Goal: Transaction & Acquisition: Subscribe to service/newsletter

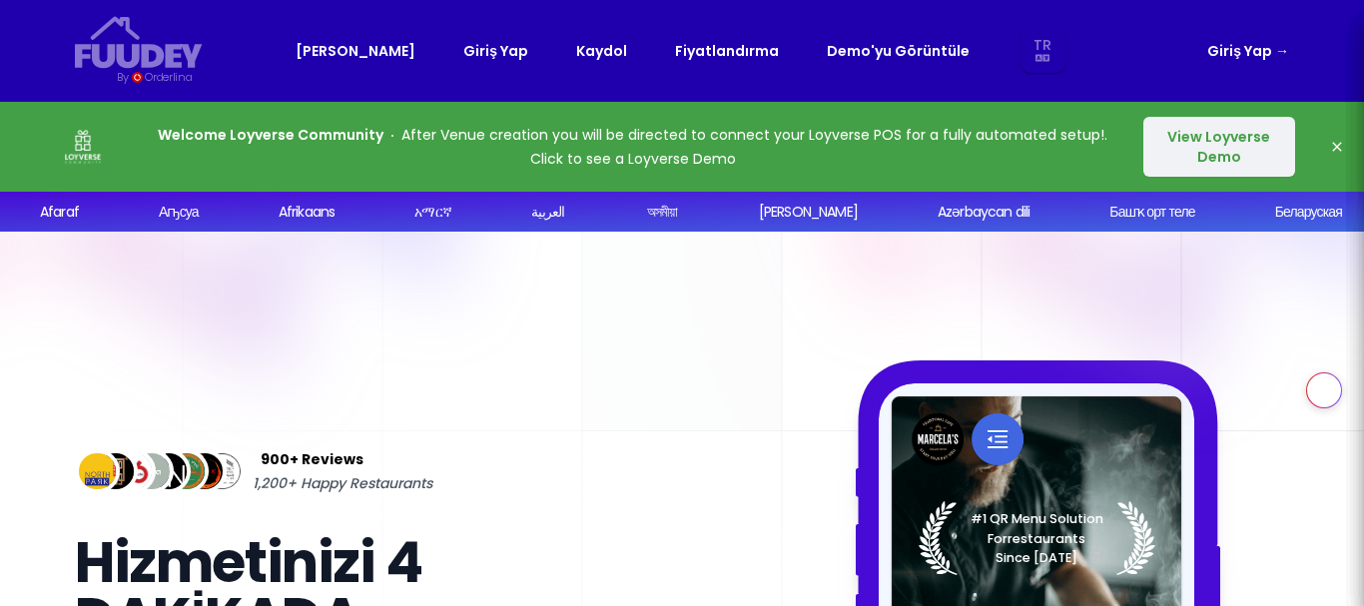
select select "tr"
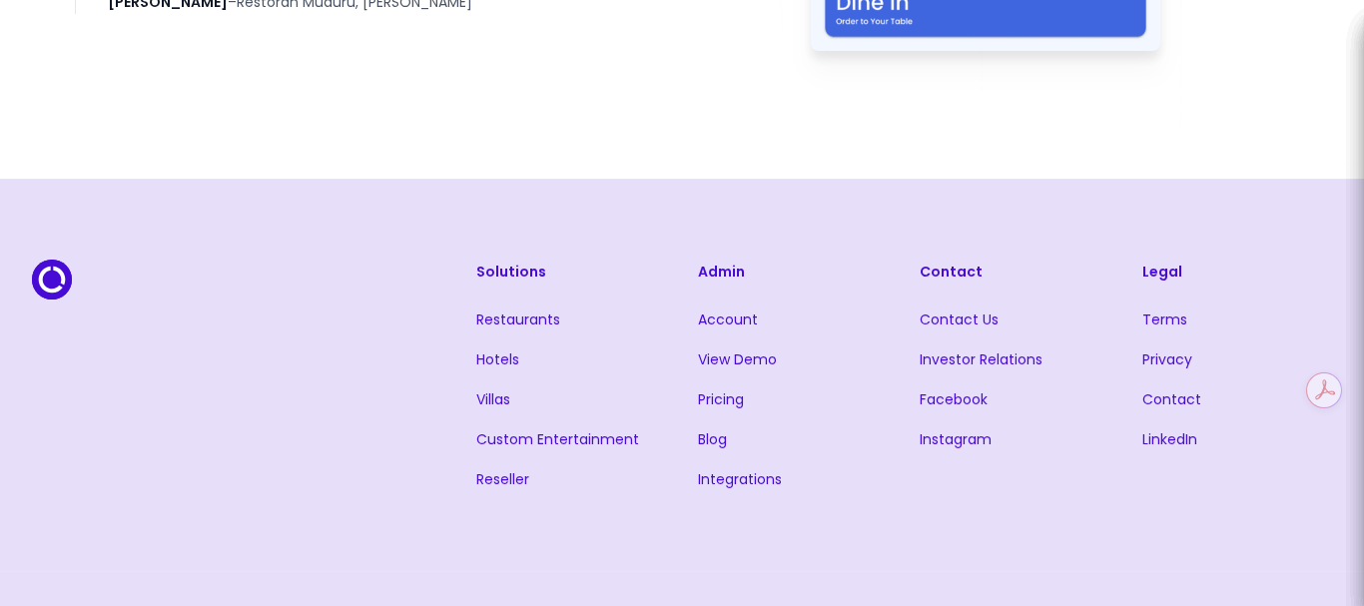
scroll to position [4426, 0]
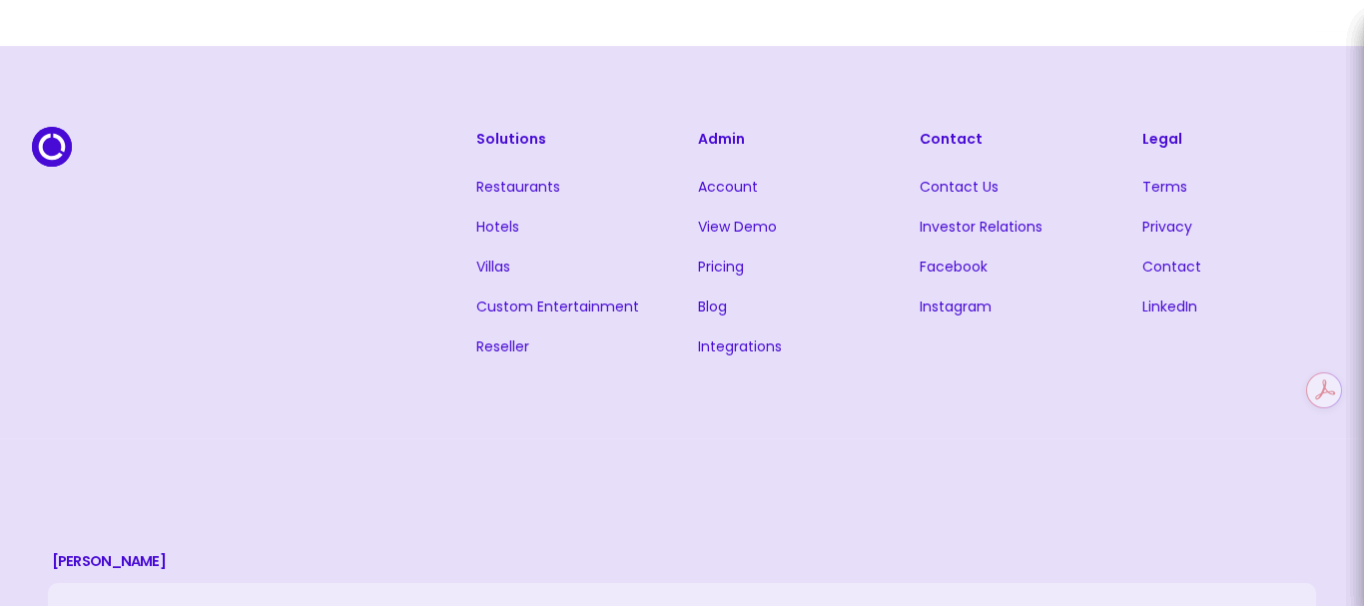
click at [715, 264] on link "Pricing" at bounding box center [721, 267] width 46 height 20
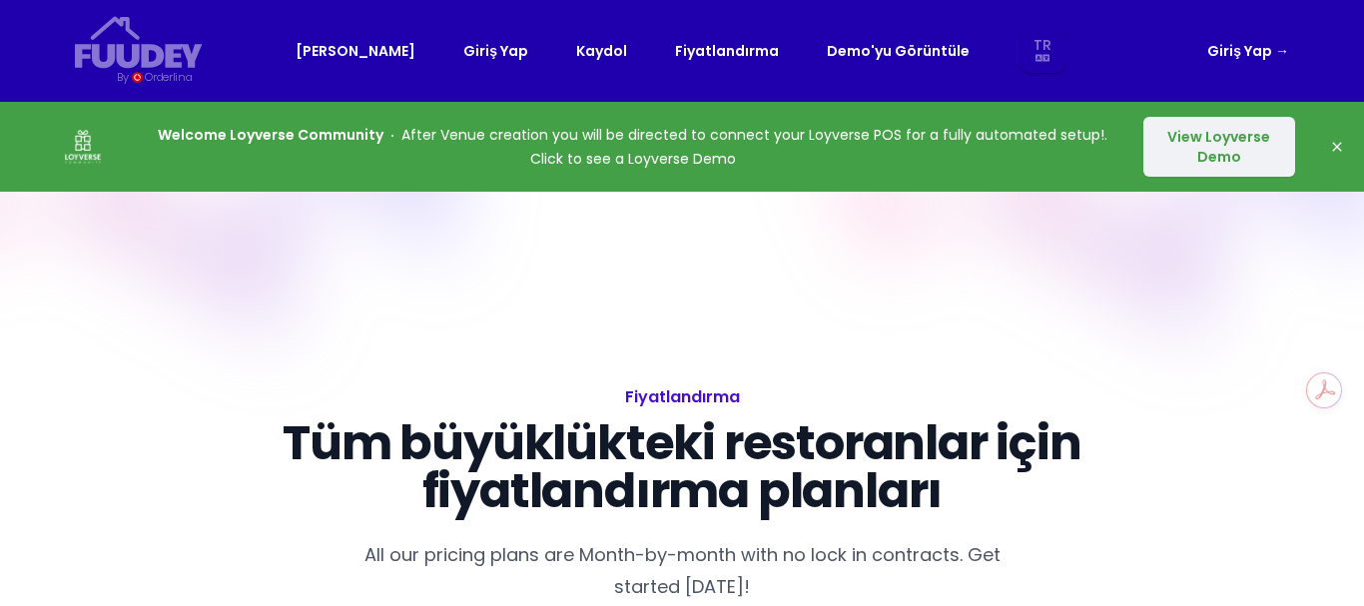
select select "tr"
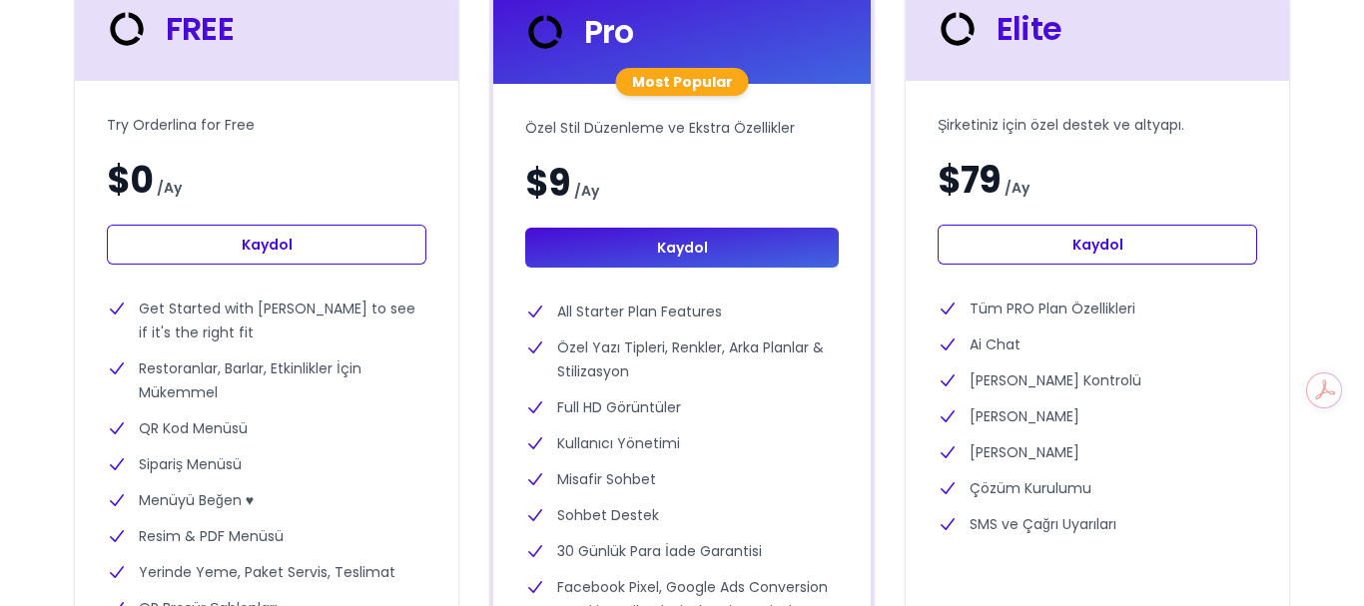
scroll to position [599, 0]
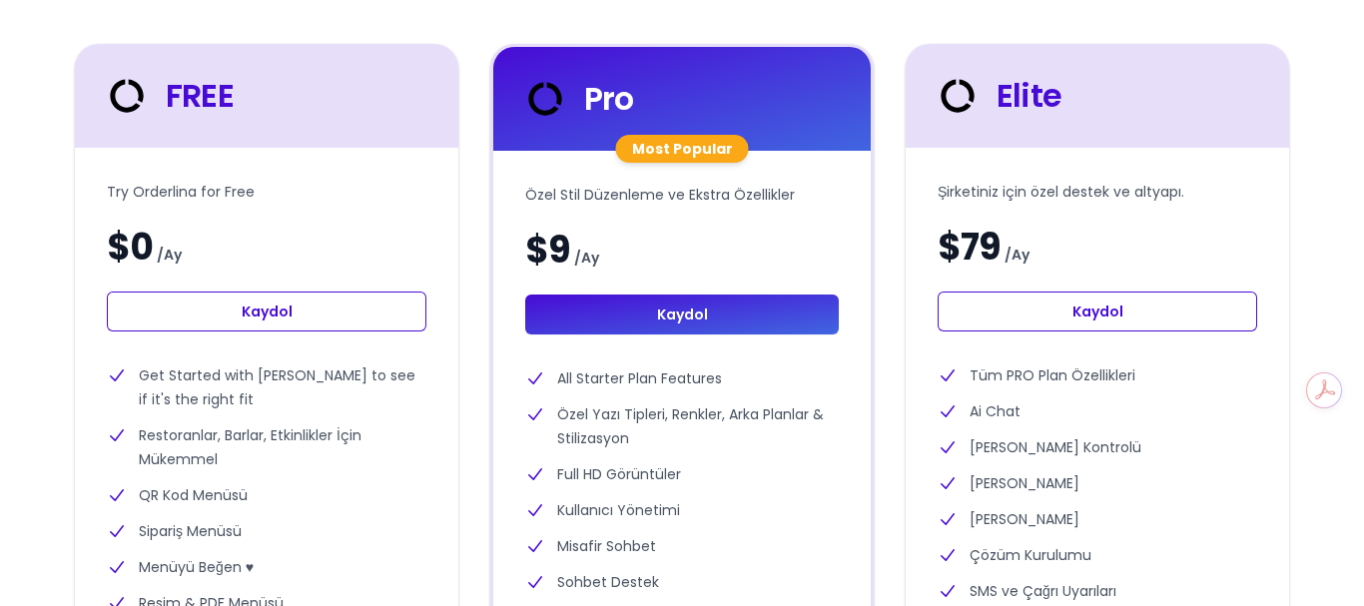
select select "tr"
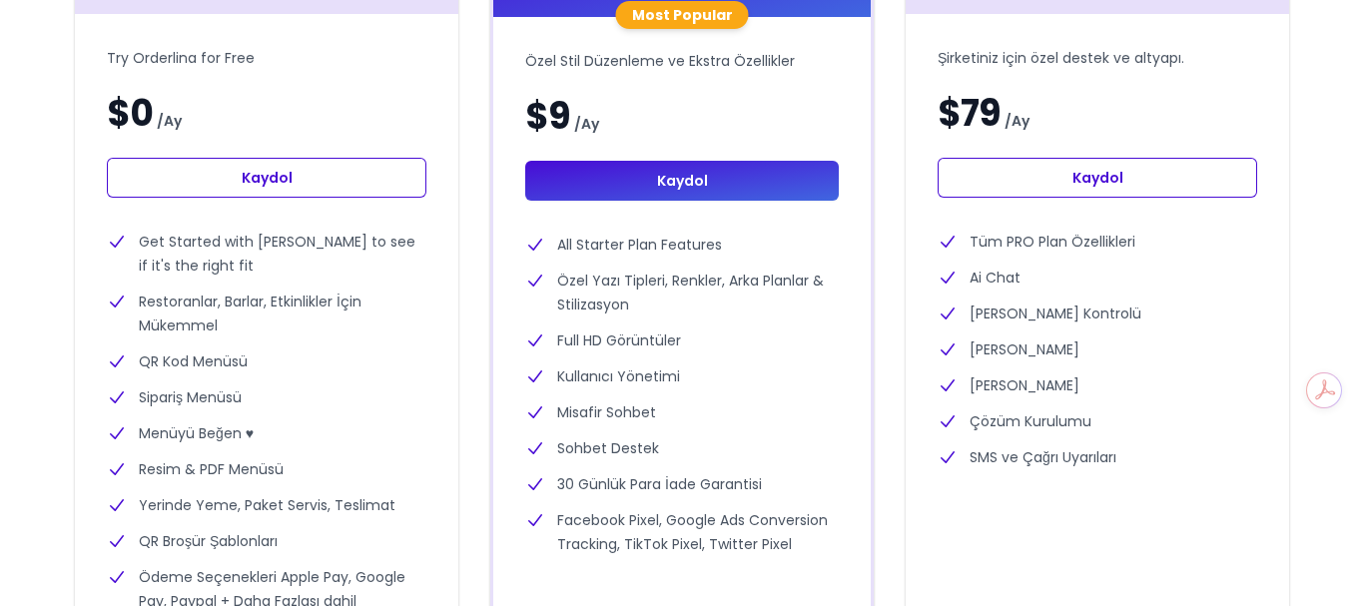
scroll to position [766, 0]
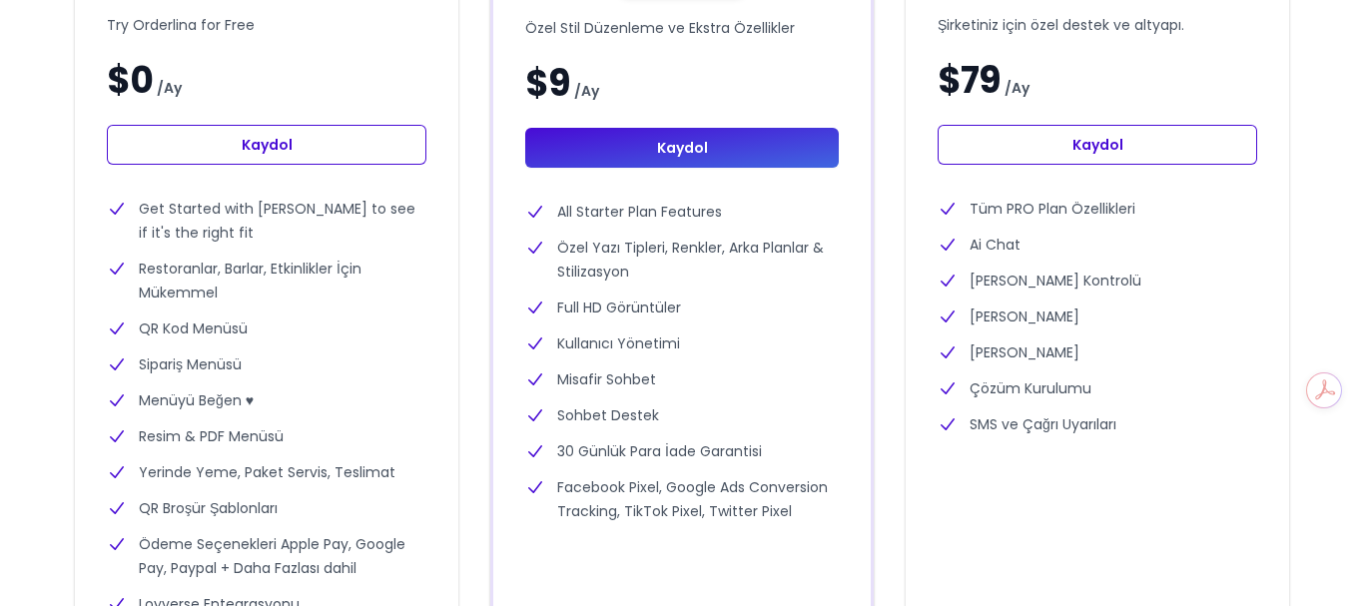
click at [262, 146] on link "Kaydol" at bounding box center [267, 145] width 320 height 40
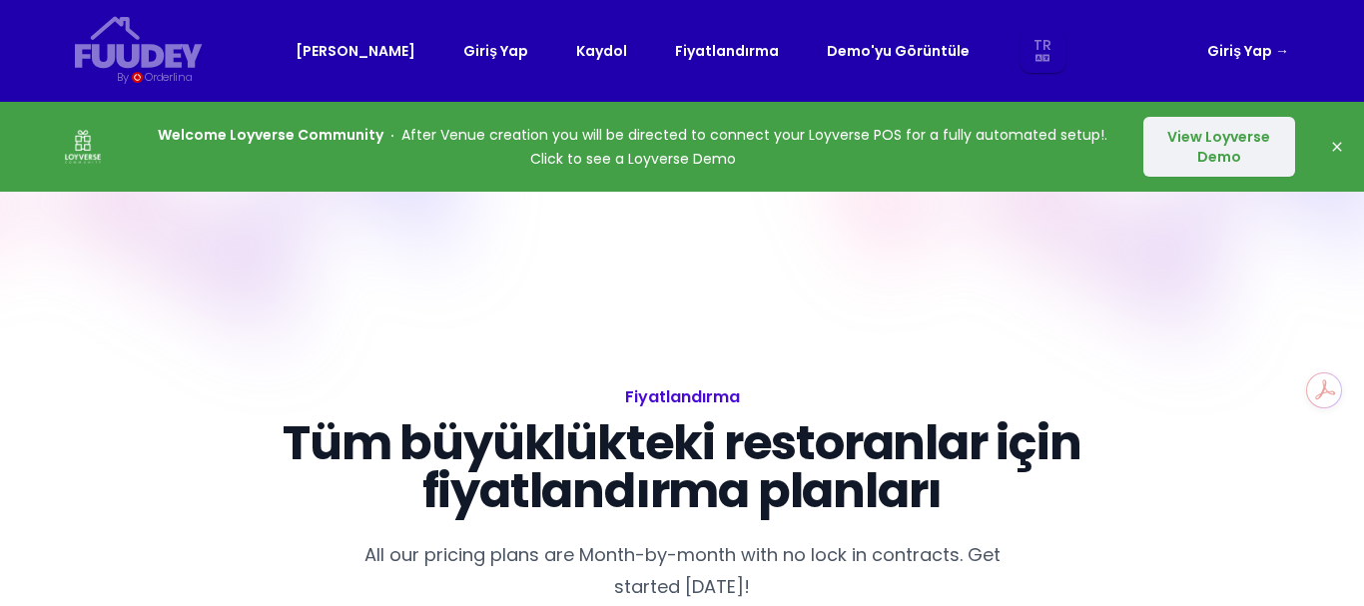
select select "tr"
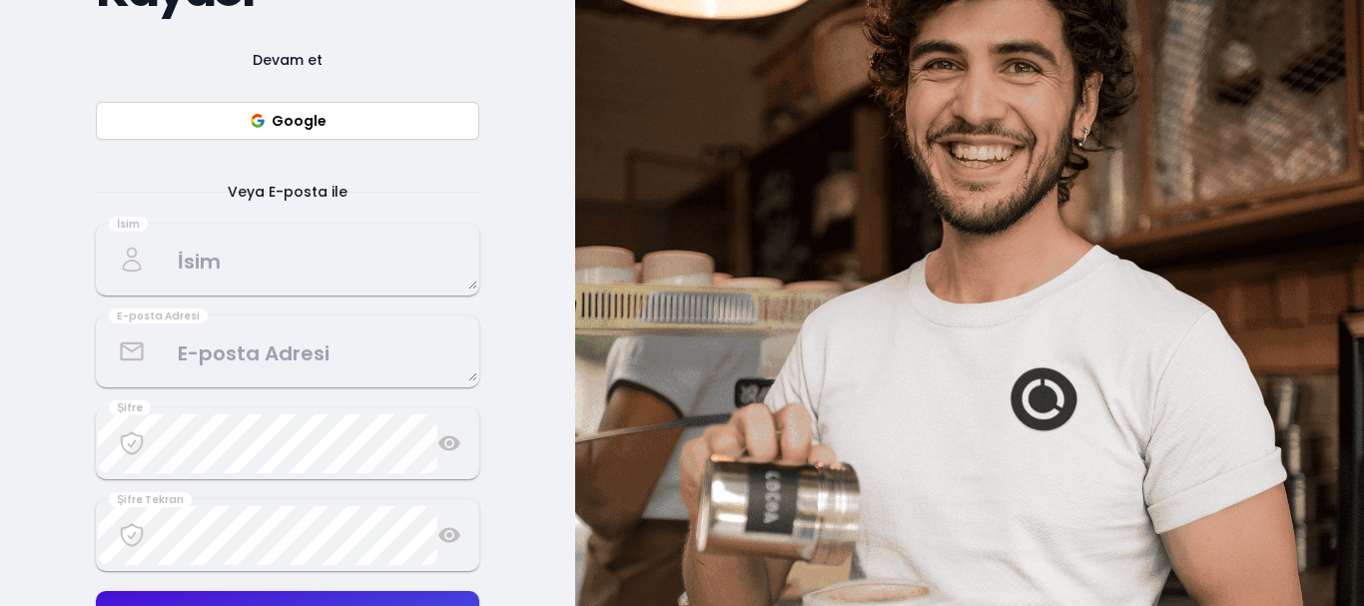
scroll to position [366, 0]
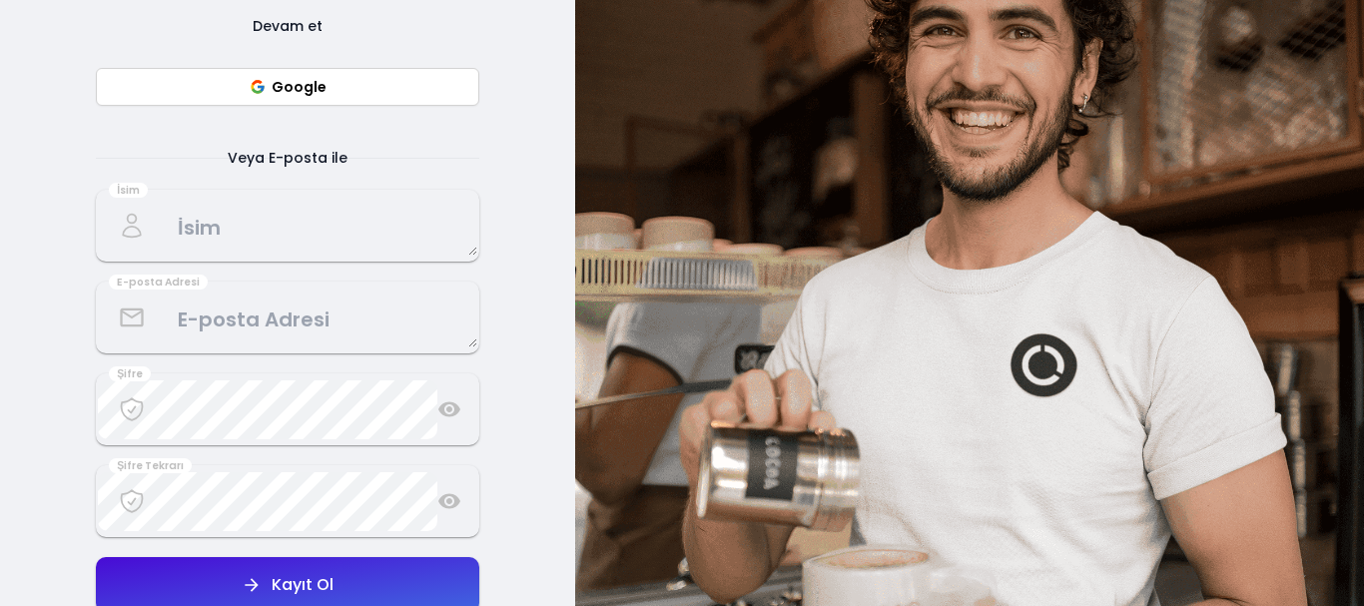
select select "tr"
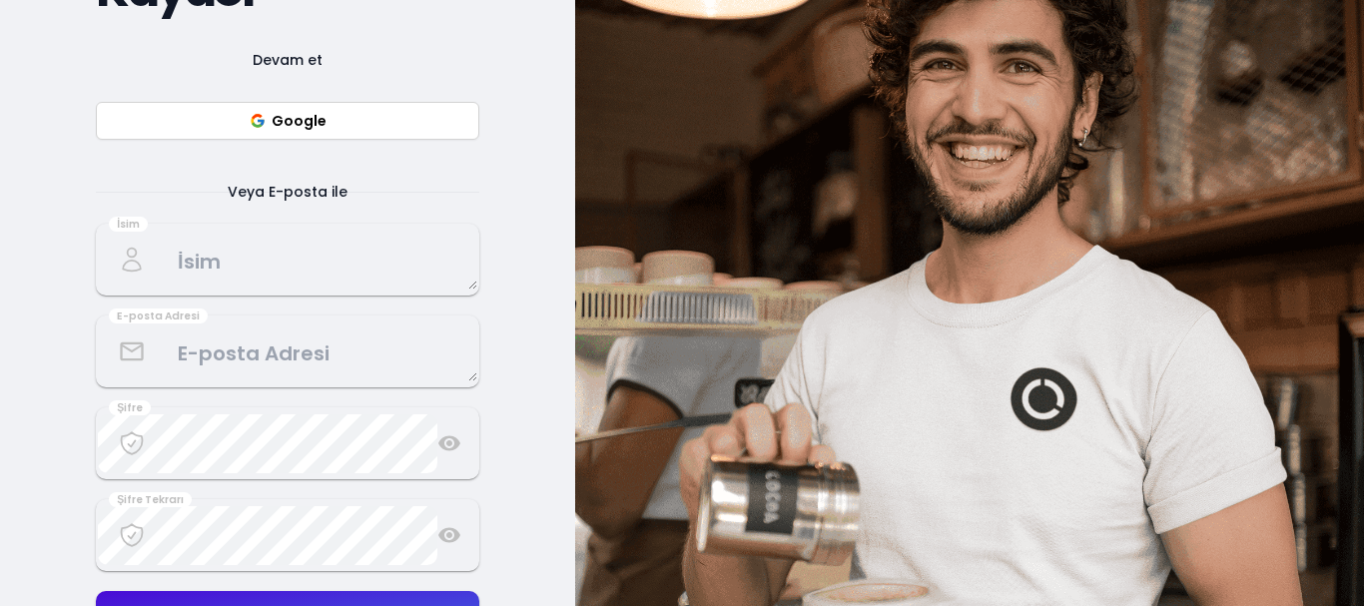
scroll to position [766, 0]
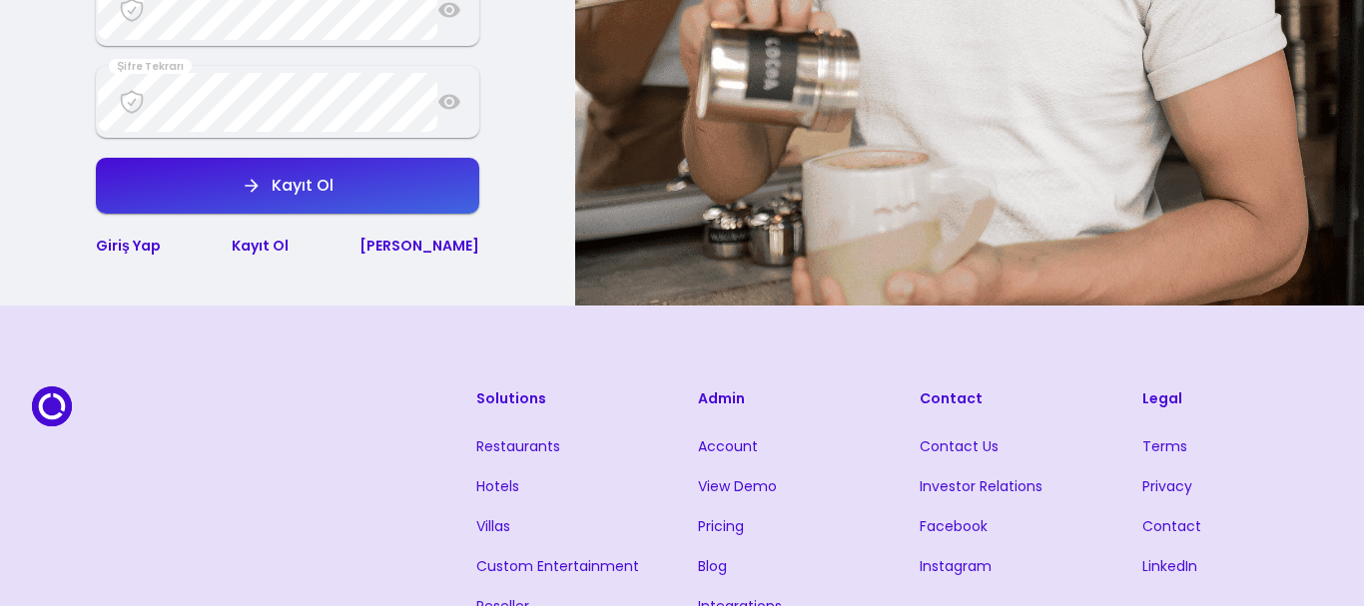
select select "tr"
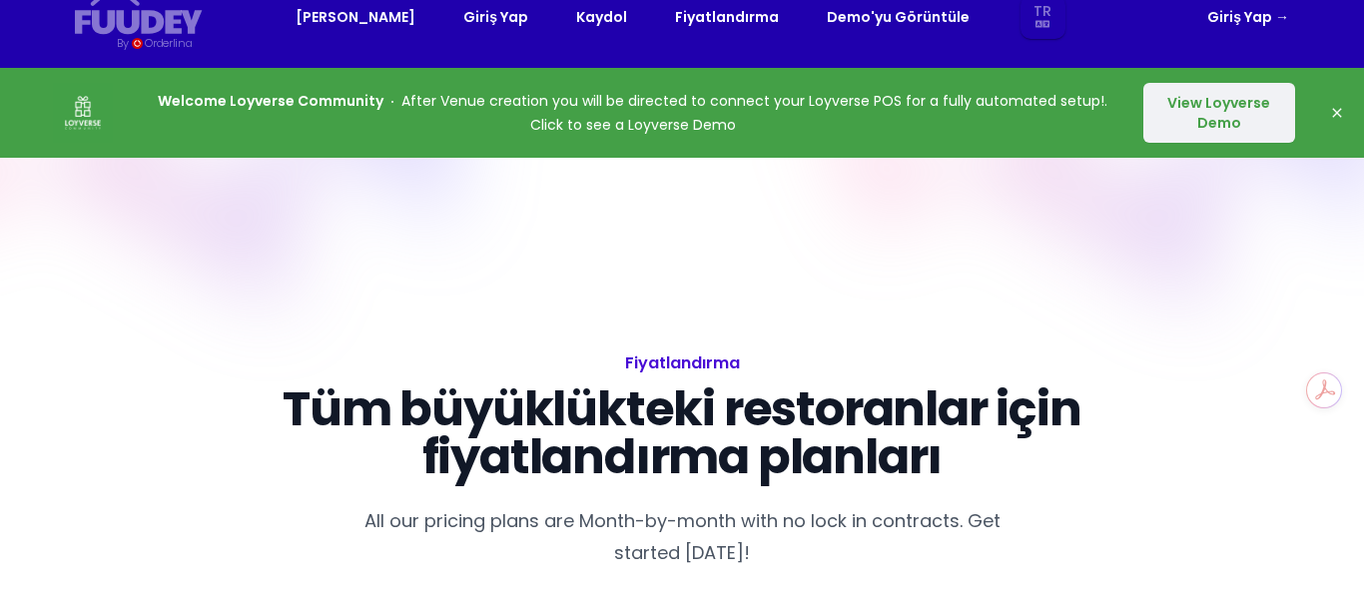
scroll to position [0, 0]
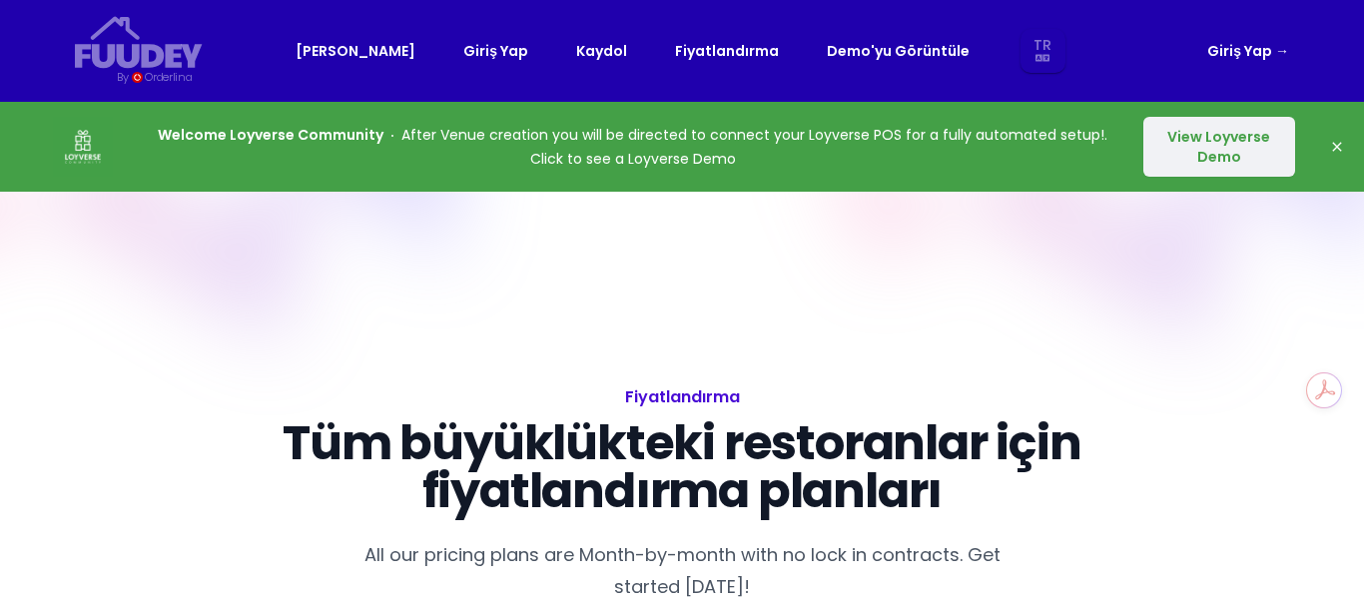
select select "tr"
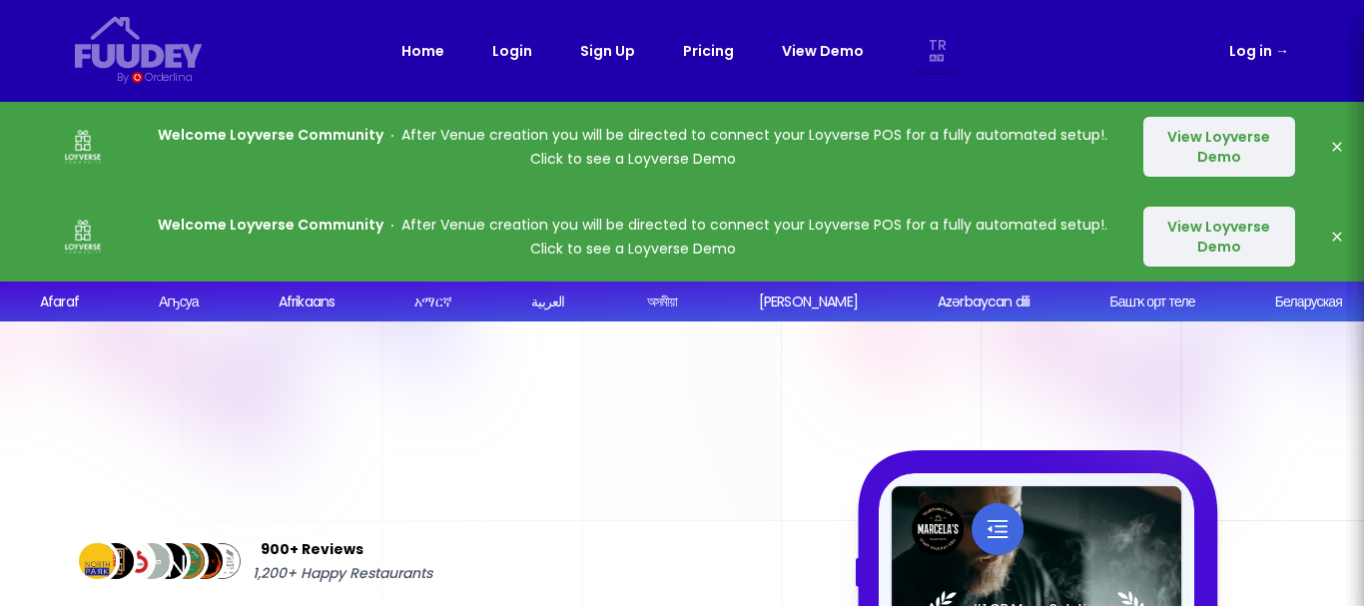
select select "tr"
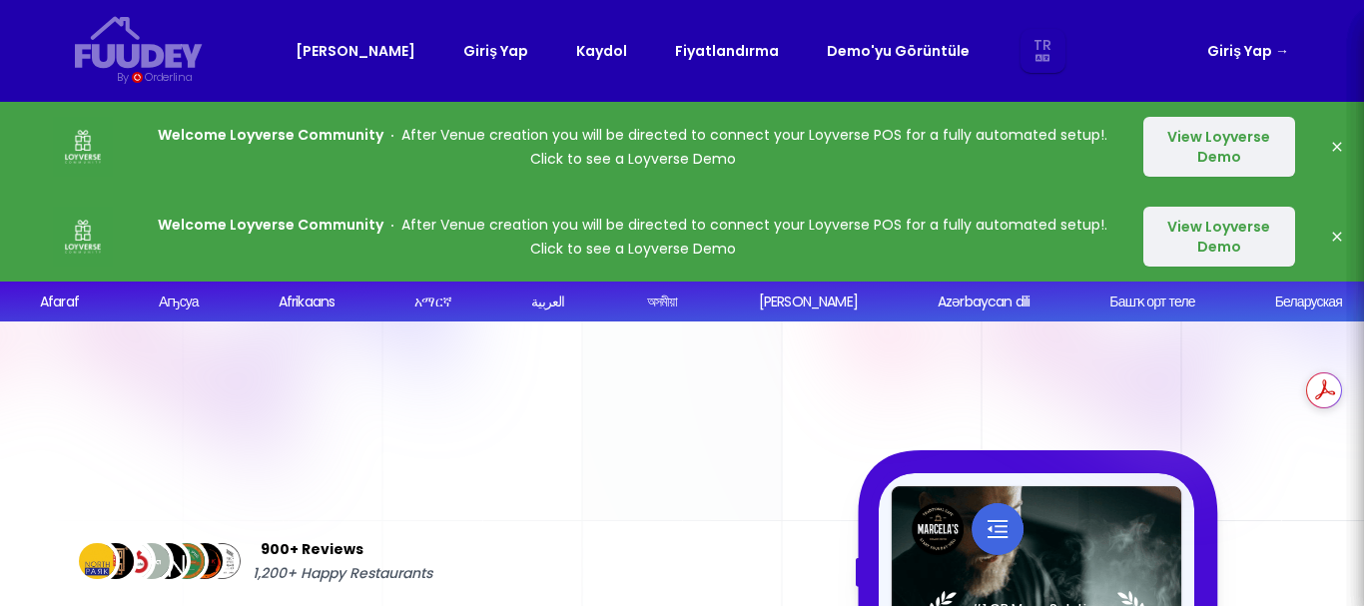
click at [1336, 140] on icon "button" at bounding box center [1337, 147] width 16 height 16
select select "tr"
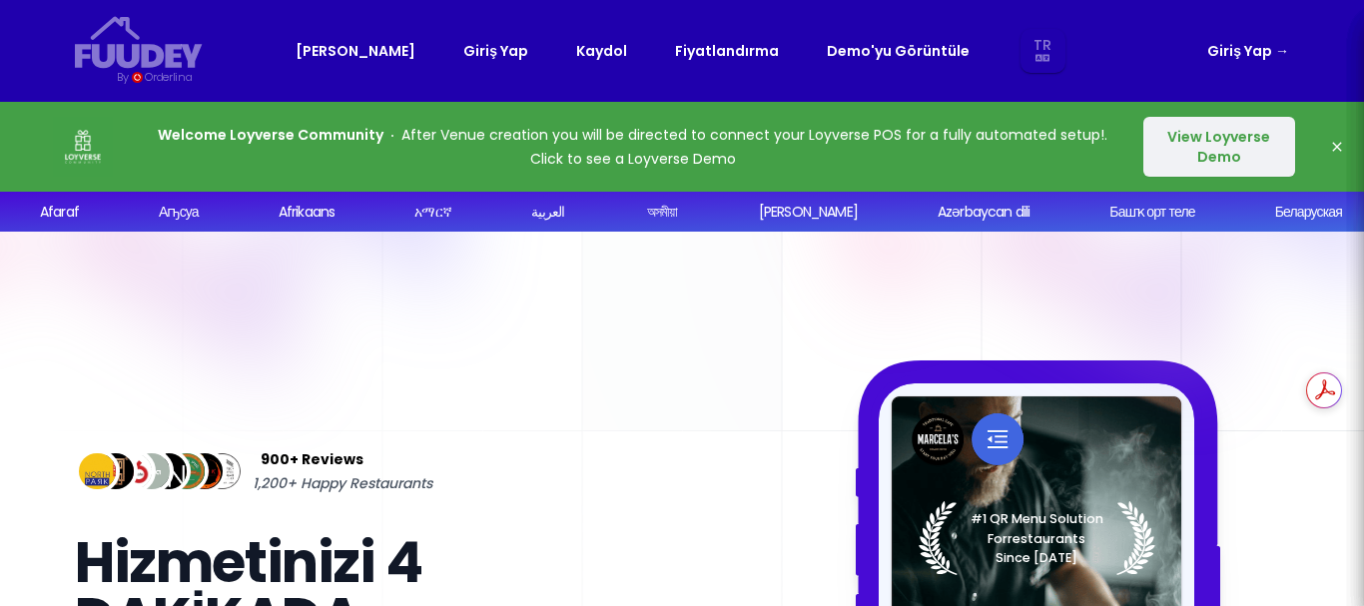
click at [1345, 147] on button "Dismiss" at bounding box center [1337, 147] width 40 height 40
select select "tr"
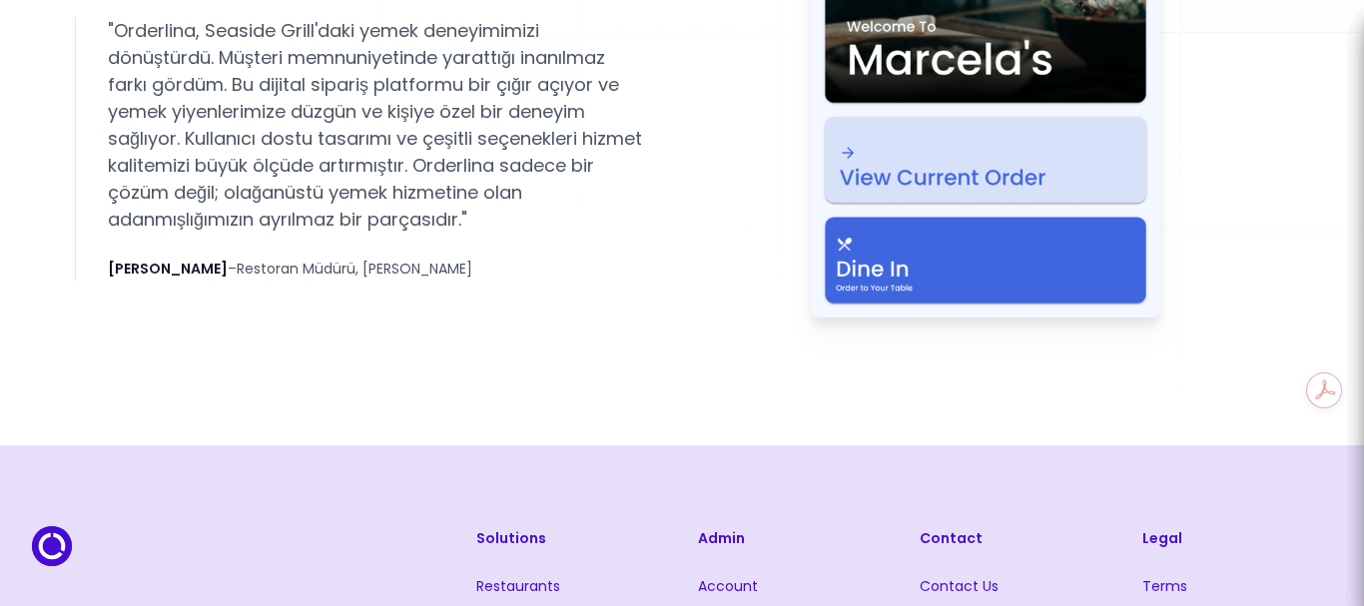
scroll to position [4293, 0]
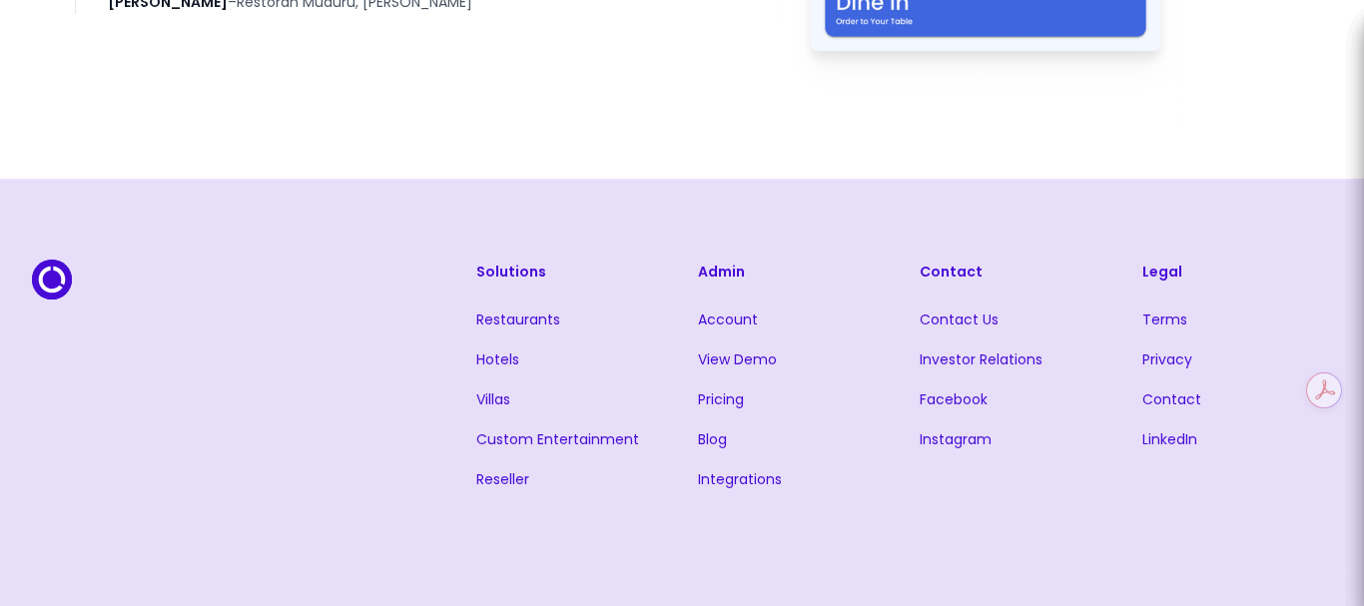
click at [720, 400] on link "Pricing" at bounding box center [721, 399] width 46 height 20
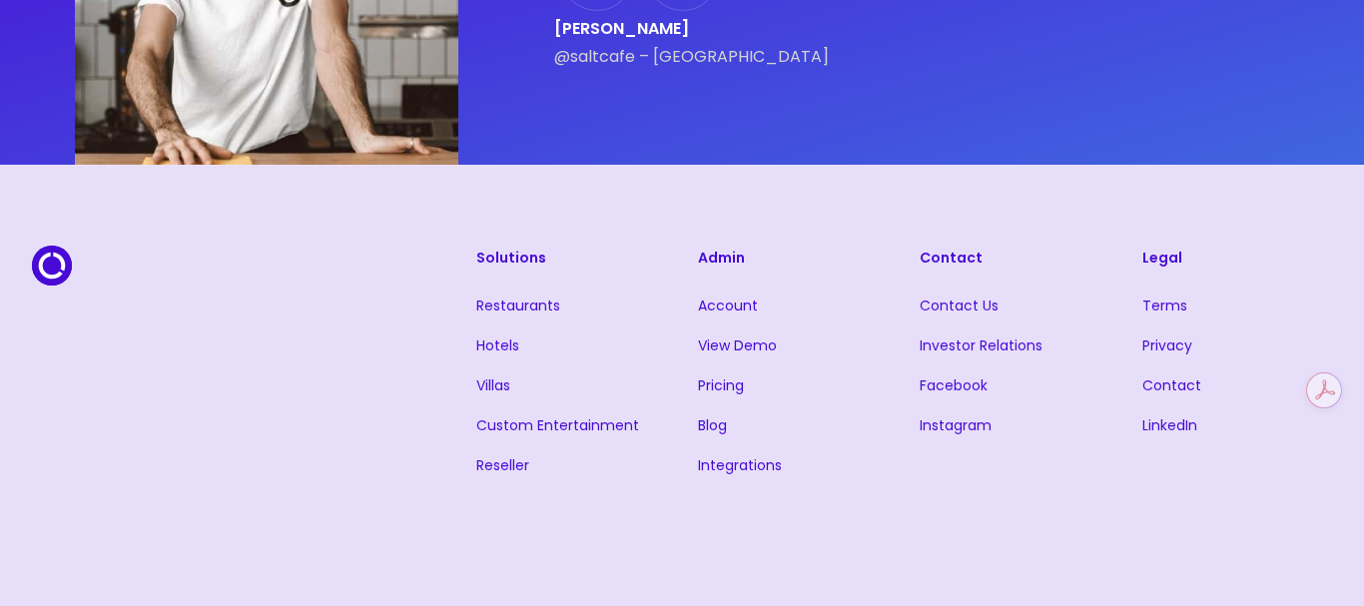
select select "tr"
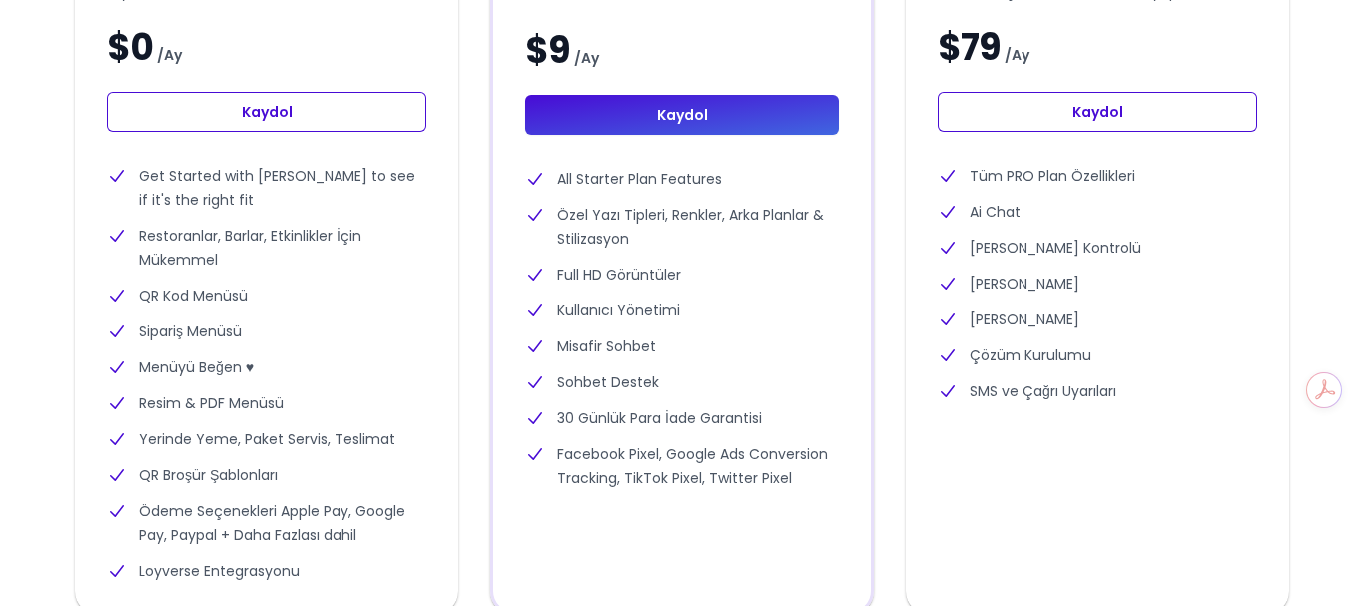
scroll to position [866, 0]
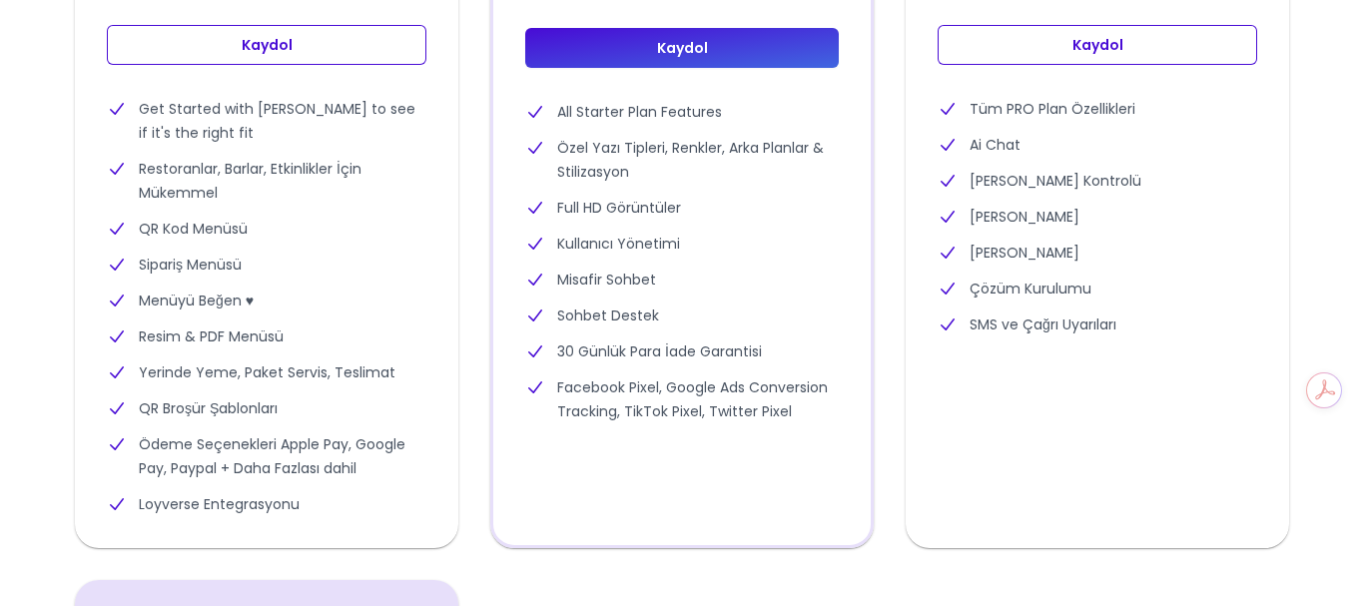
select select "tr"
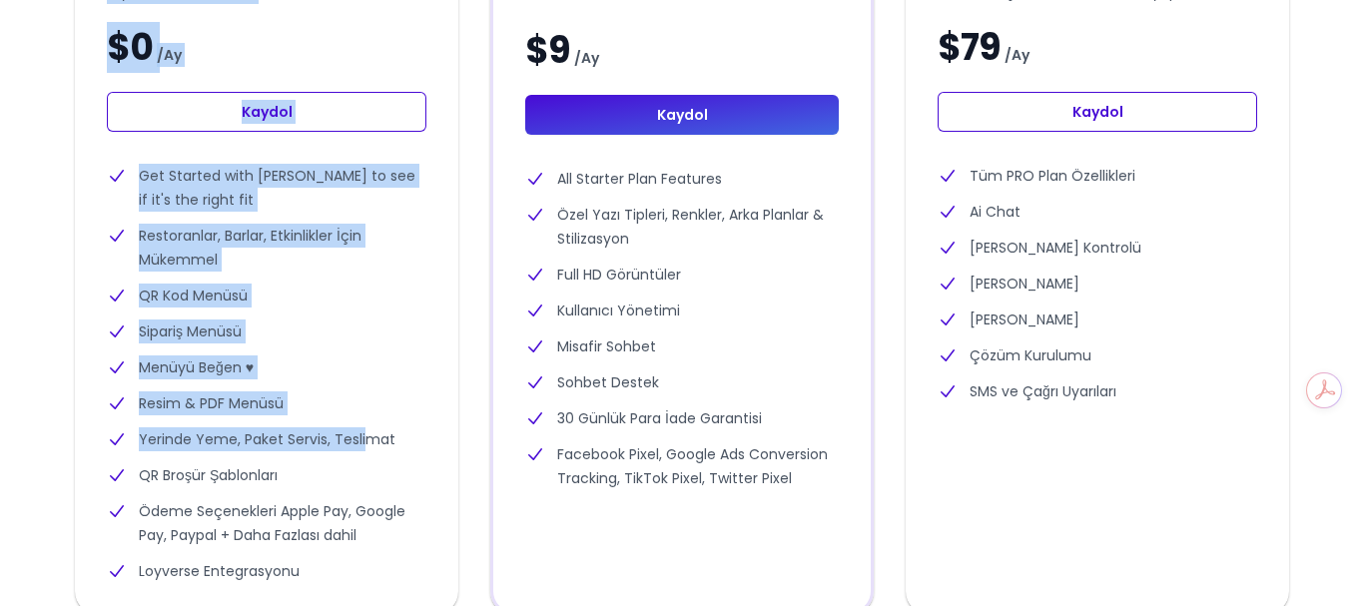
scroll to position [966, 0]
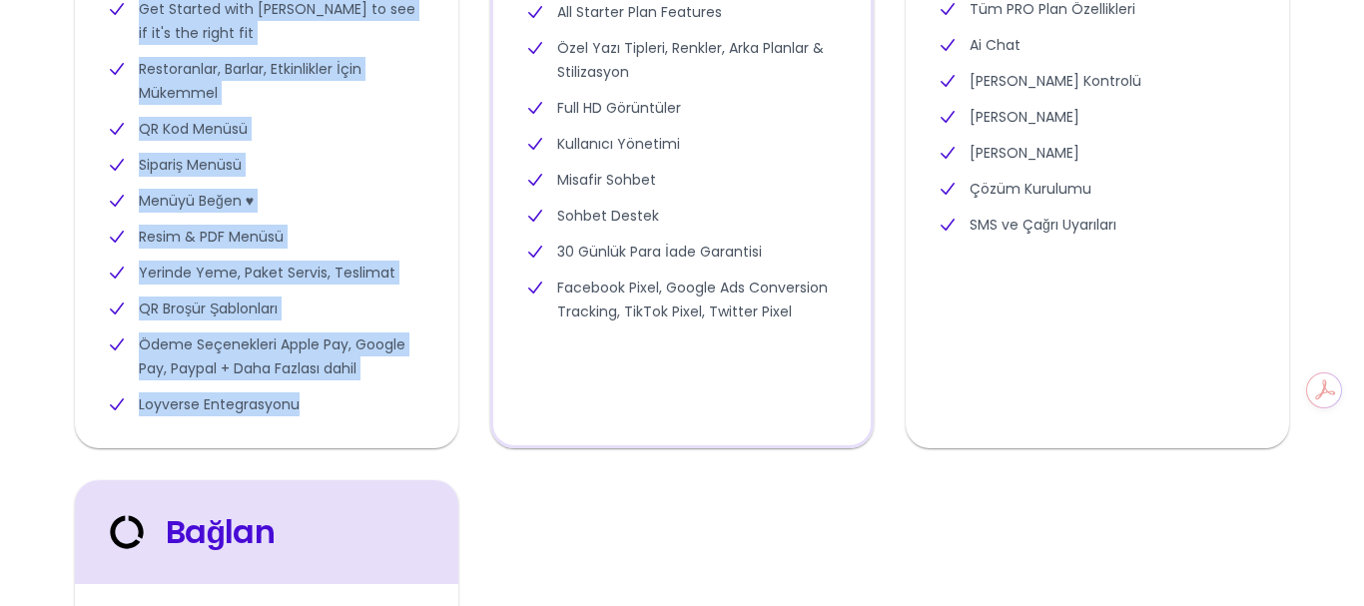
drag, startPoint x: 170, startPoint y: 53, endPoint x: 372, endPoint y: 424, distance: 423.1
click at [369, 431] on div "FREE Try Orderlina for Free $0 / Ay Kaydol Get Started with Orderlina to see if…" at bounding box center [266, 62] width 383 height 771
copy div "FREE Try Orderlina for Free $0 / Ay Kaydol Get Started with Orderlina to see if…"
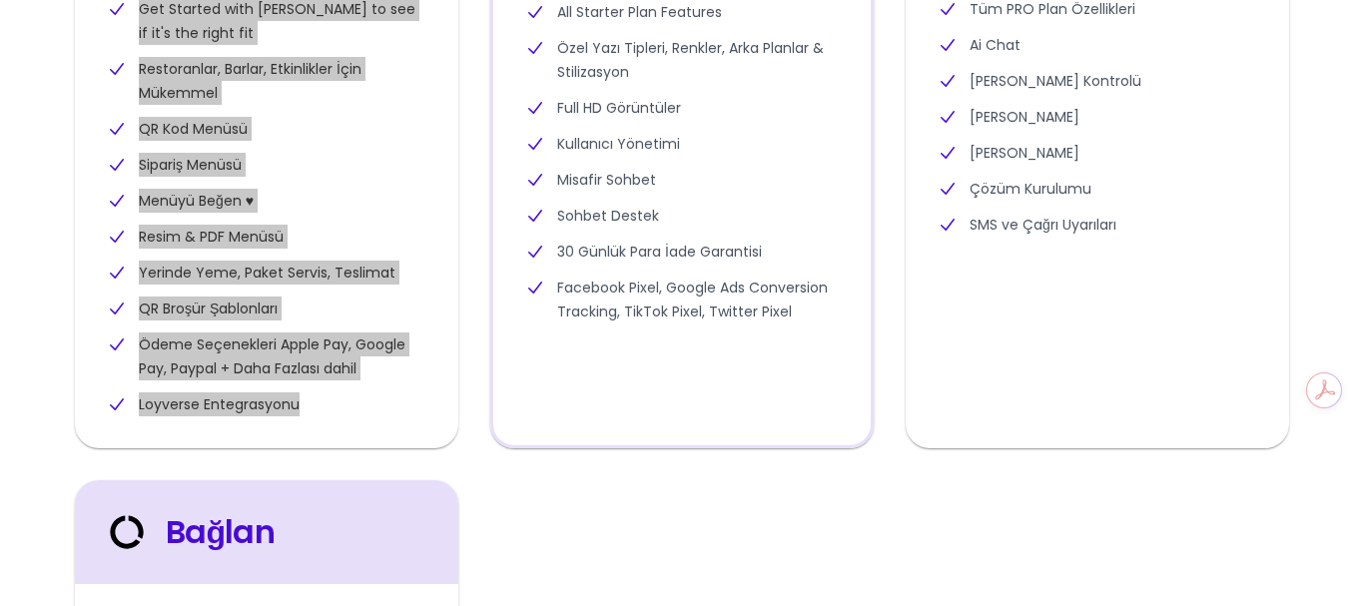
select select "tr"
